Goal: Task Accomplishment & Management: Use online tool/utility

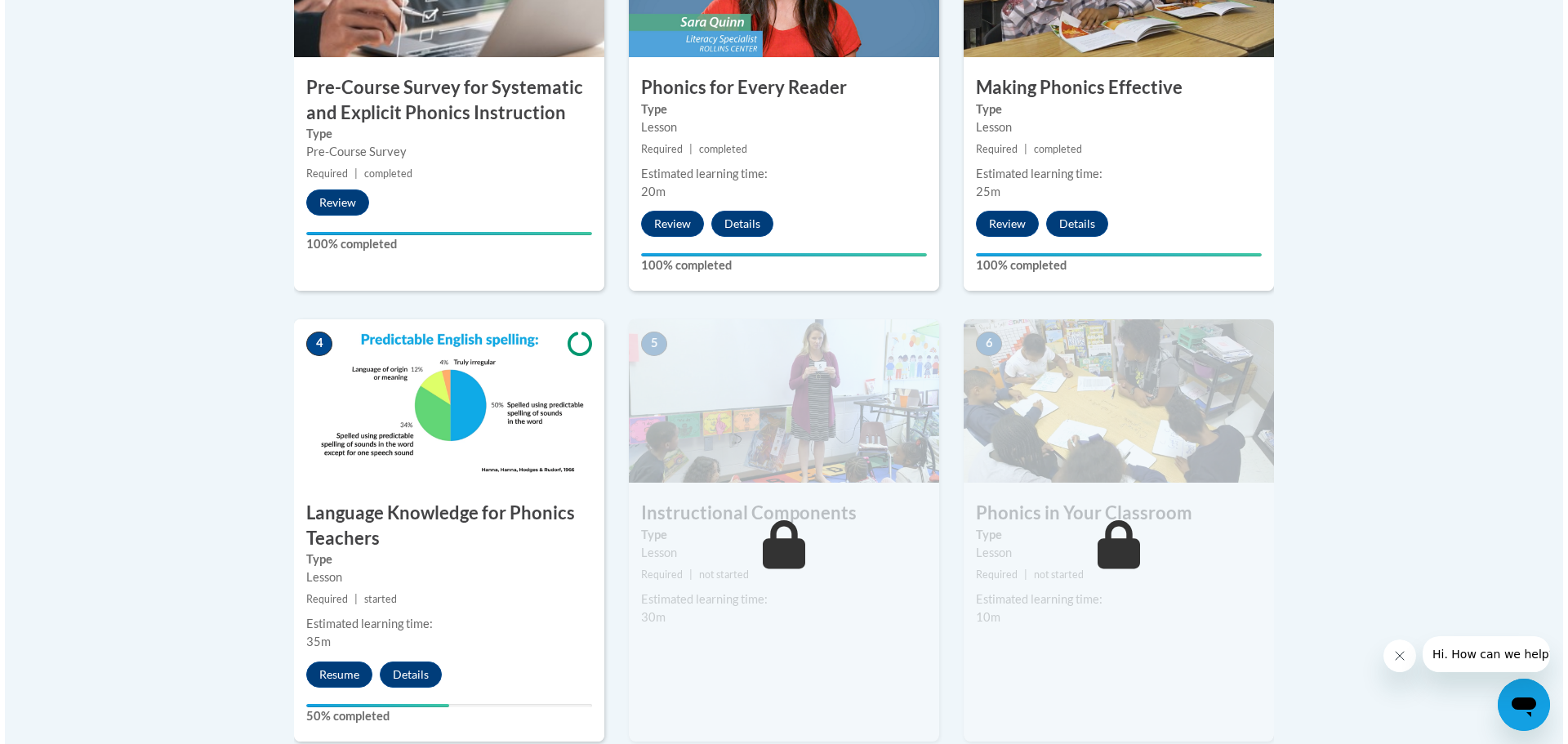
scroll to position [1044, 0]
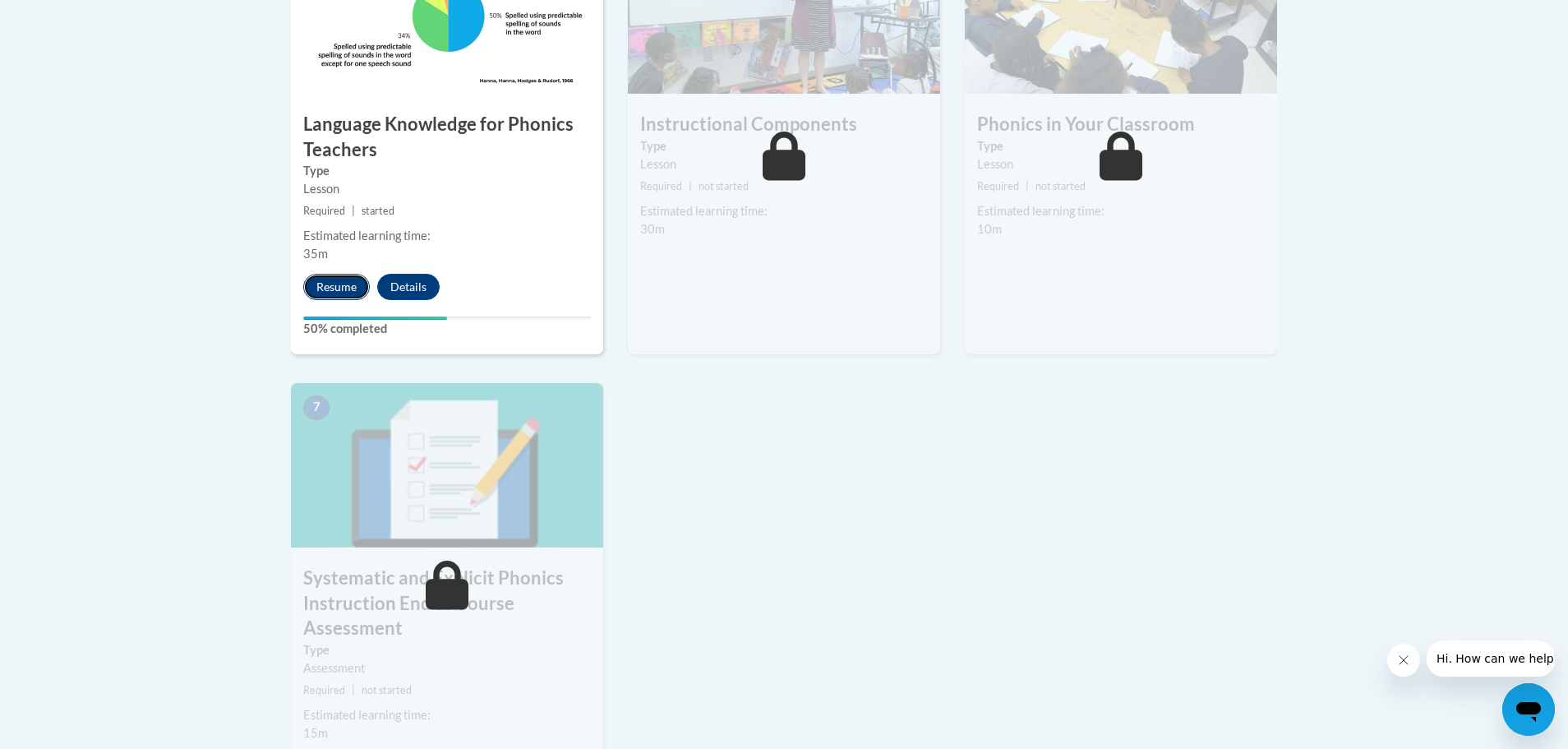
click at [318, 284] on button "Resume" at bounding box center [336, 287] width 66 height 27
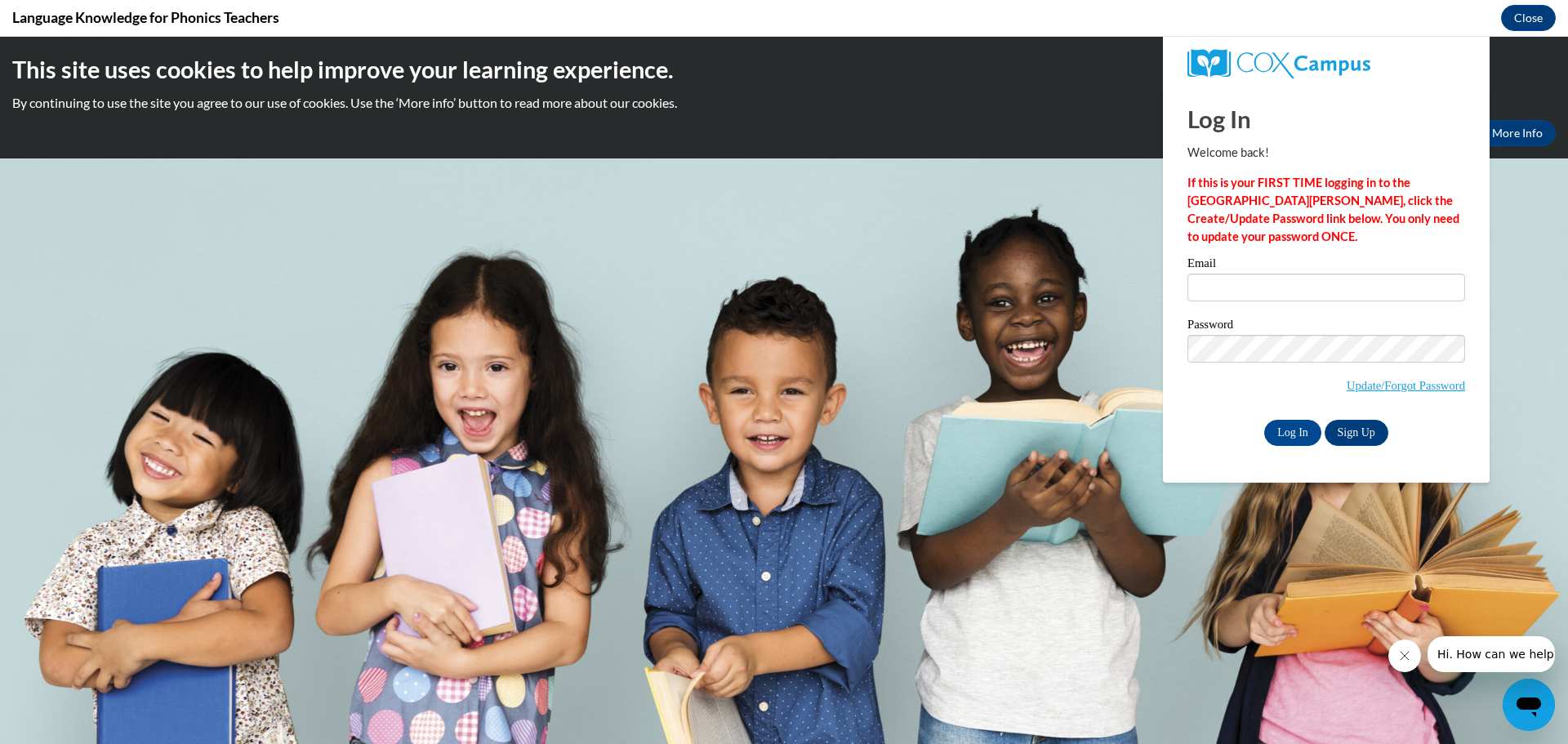
scroll to position [0, 0]
click at [1220, 292] on input "Email" at bounding box center [1326, 287] width 278 height 27
type input "[EMAIL_ADDRESS][DOMAIN_NAME]"
click at [1264, 420] on input "Log In" at bounding box center [1293, 433] width 57 height 27
